Goal: Information Seeking & Learning: Understand process/instructions

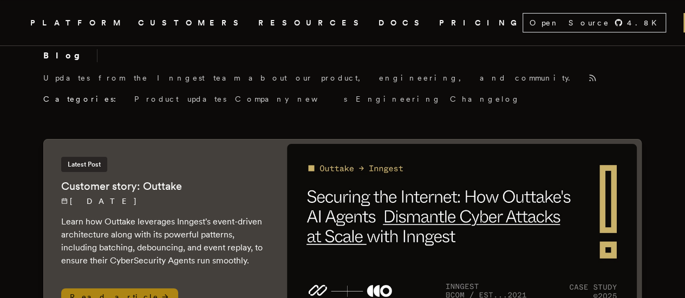
scroll to position [15, 0]
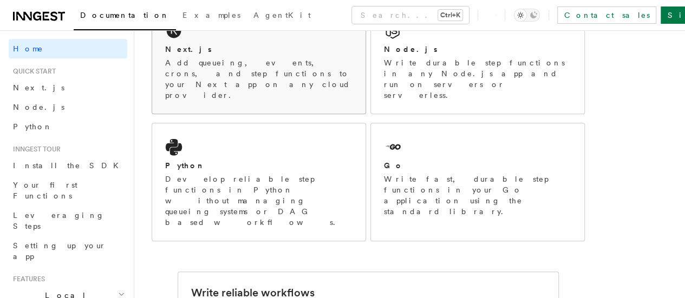
scroll to position [222, 0]
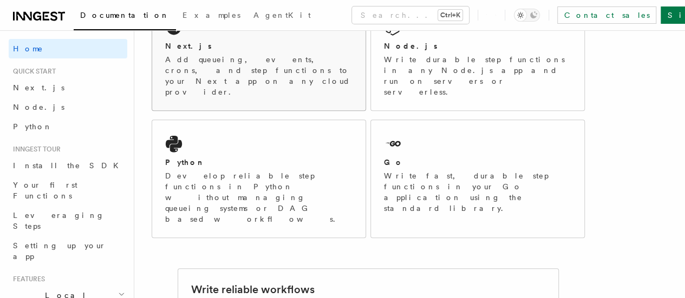
click at [276, 53] on div "Next.js Add queueing, events, crons, and step functions to your Next app on any…" at bounding box center [258, 57] width 213 height 107
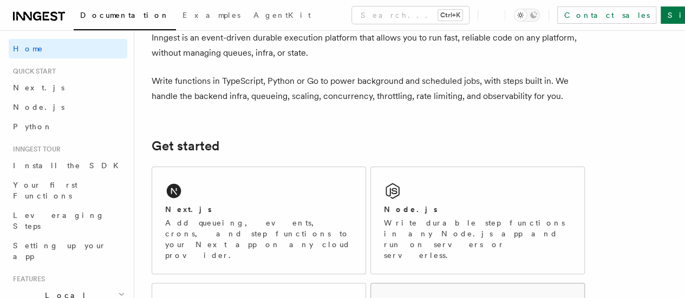
scroll to position [63, 0]
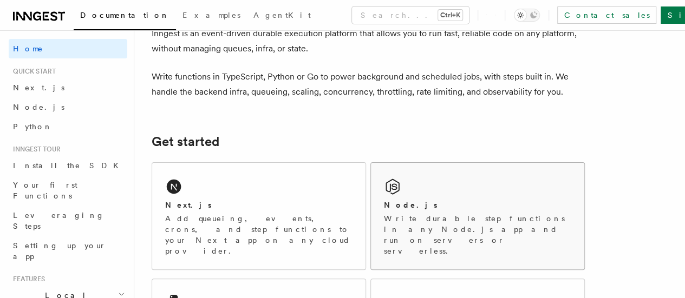
click at [426, 197] on div "Node.js Write durable step functions in any Node.js app and run on servers or s…" at bounding box center [477, 216] width 213 height 107
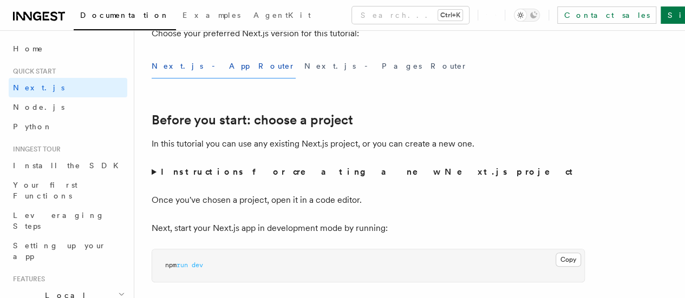
scroll to position [302, 0]
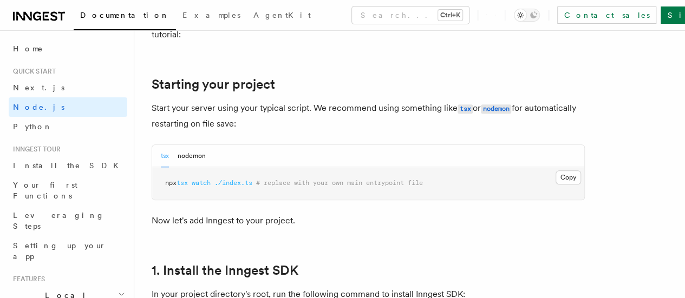
scroll to position [483, 0]
click at [555, 185] on button "Copy Copied" at bounding box center [567, 178] width 25 height 14
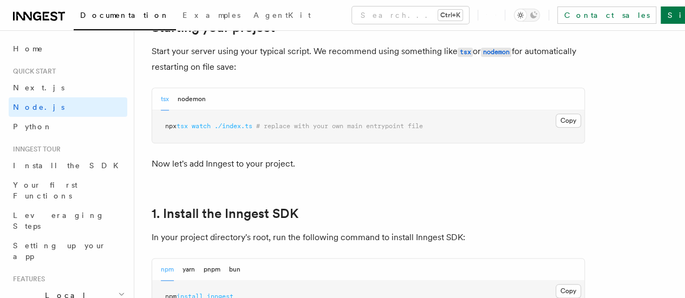
scroll to position [540, 0]
click at [186, 111] on button "nodemon" at bounding box center [192, 100] width 28 height 22
click at [166, 111] on button "tsx" at bounding box center [165, 100] width 8 height 22
click at [555, 128] on button "Copy Copied" at bounding box center [567, 121] width 25 height 14
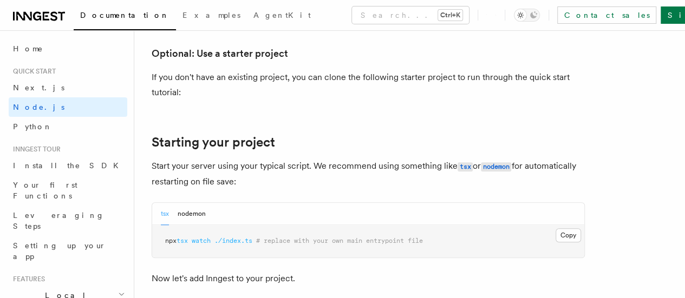
scroll to position [428, 0]
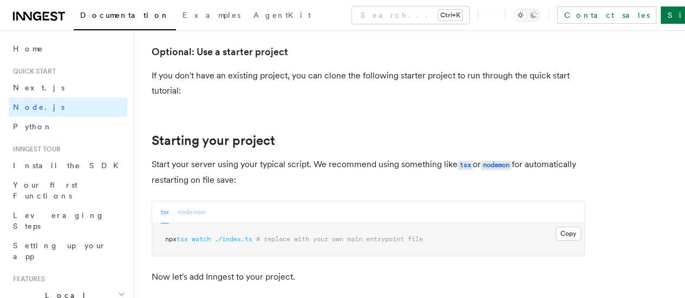
click at [192, 224] on button "nodemon" at bounding box center [192, 212] width 28 height 22
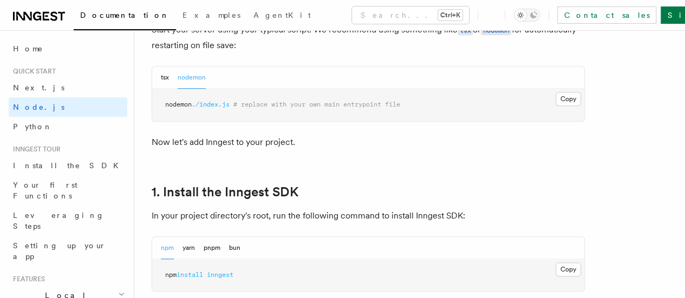
scroll to position [562, 0]
click at [164, 89] on button "tsx" at bounding box center [165, 78] width 8 height 22
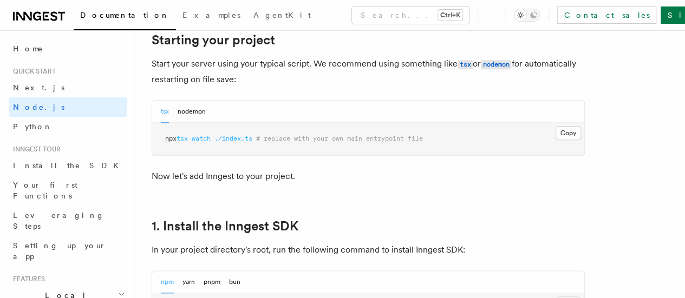
scroll to position [529, 0]
click at [555, 140] on button "Copy Copied" at bounding box center [567, 133] width 25 height 14
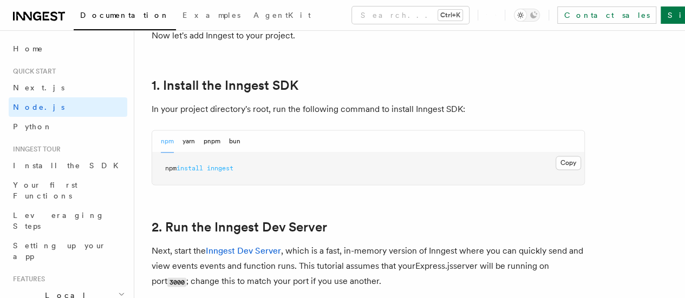
scroll to position [670, 0]
click at [555, 169] on button "Copy Copied" at bounding box center [567, 162] width 25 height 14
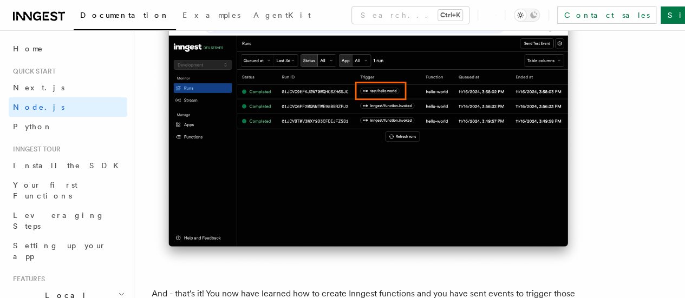
scroll to position [6461, 0]
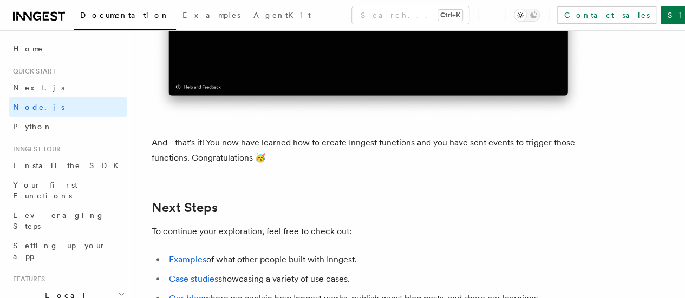
scroll to position [6612, 0]
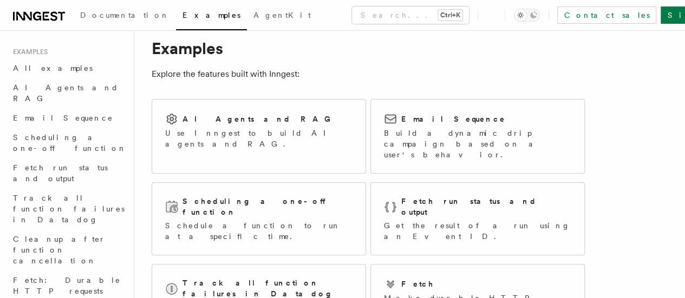
scroll to position [22, 0]
click at [428, 135] on p "Build a dynamic drip campaign based on a user's behavior." at bounding box center [477, 144] width 187 height 32
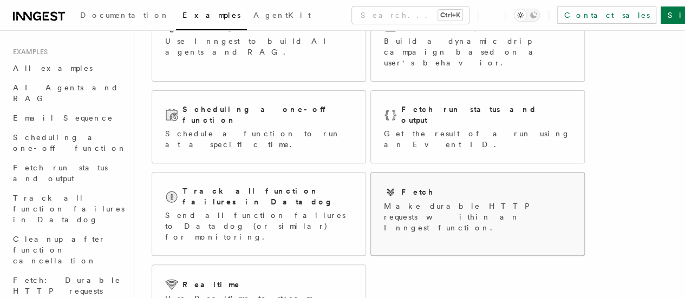
scroll to position [115, 0]
click at [207, 279] on h2 "Realtime" at bounding box center [211, 284] width 58 height 11
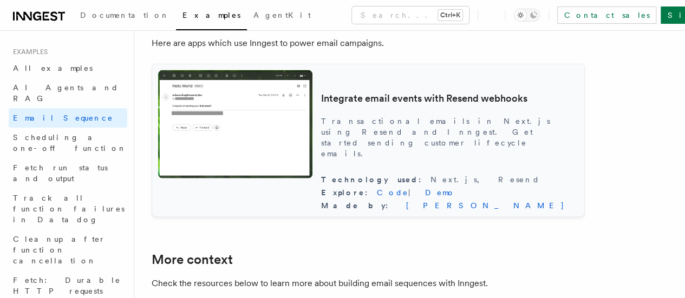
scroll to position [1047, 0]
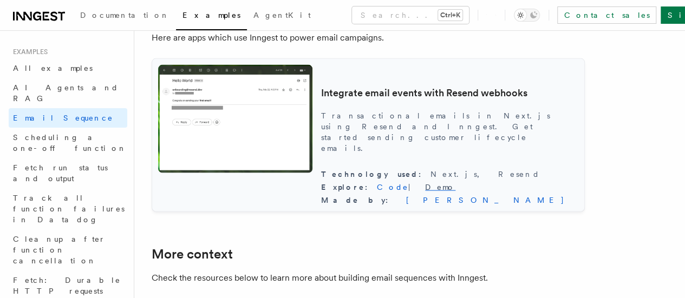
click at [444, 190] on link "Demo" at bounding box center [440, 187] width 30 height 9
click at [443, 187] on link "Demo" at bounding box center [440, 187] width 30 height 9
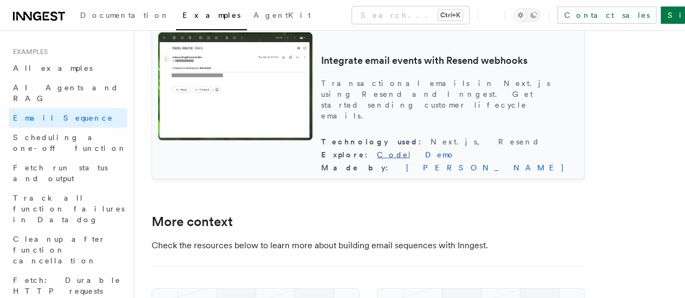
click at [408, 159] on link "Code" at bounding box center [392, 155] width 31 height 9
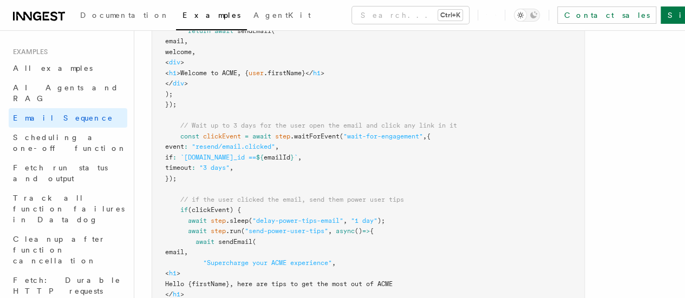
scroll to position [0, 0]
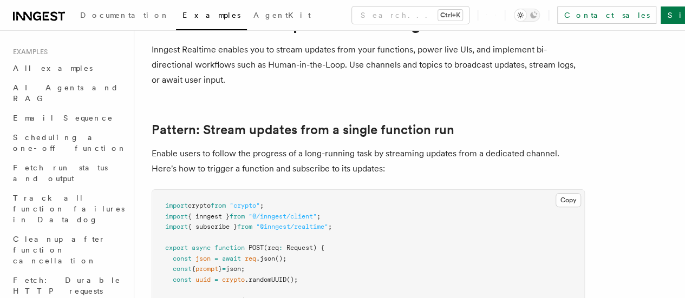
scroll to position [57, 0]
